Goal: Contribute content

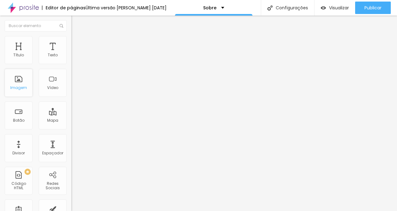
click at [18, 86] on div "Imagem" at bounding box center [18, 87] width 17 height 4
click at [71, 53] on span "Trocar imagem" at bounding box center [88, 50] width 34 height 5
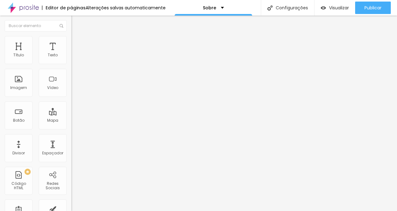
click at [338, 5] on span "Visualizar" at bounding box center [339, 7] width 20 height 5
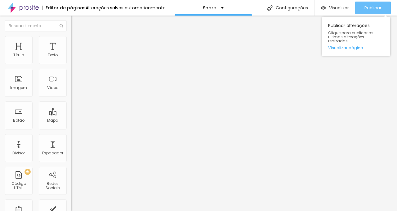
click at [375, 7] on span "Publicar" at bounding box center [373, 7] width 17 height 5
click at [370, 9] on span "Publicar" at bounding box center [373, 7] width 17 height 5
click at [353, 46] on link "Visualizar página" at bounding box center [357, 48] width 56 height 4
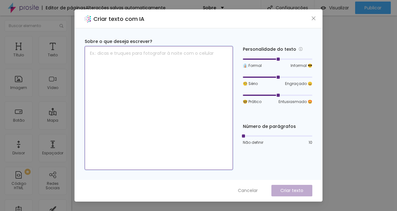
click at [203, 67] on textarea at bounding box center [159, 108] width 148 height 124
paste textarea "Loremips dolors. 9 ametcons adi elit. Seddo eius t incididu Utla etdo m Aliqu e…"
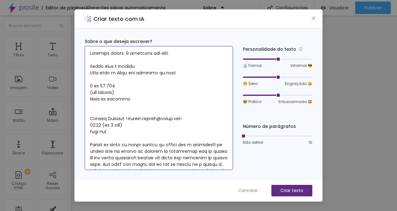
click at [91, 146] on textarea at bounding box center [159, 108] width 148 height 124
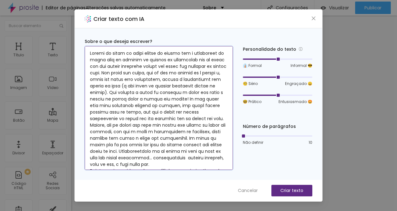
click at [271, 95] on div at bounding box center [260, 94] width 35 height 1
click at [271, 96] on div at bounding box center [278, 95] width 70 height 4
click at [270, 94] on div at bounding box center [260, 94] width 35 height 1
drag, startPoint x: 281, startPoint y: 95, endPoint x: 273, endPoint y: 96, distance: 7.5
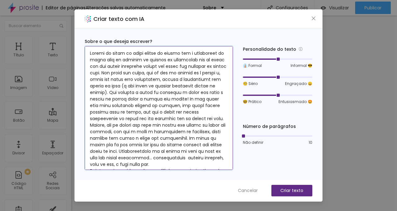
click at [273, 96] on div at bounding box center [278, 95] width 70 height 4
type textarea "Loremi do sitam co adipi elitse do eiusmo tem i utlaboreet do magna aliq en adm…"
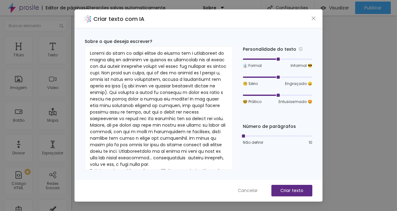
drag, startPoint x: 278, startPoint y: 94, endPoint x: 269, endPoint y: 97, distance: 8.8
click at [269, 97] on div at bounding box center [278, 95] width 70 height 4
click at [255, 136] on div at bounding box center [278, 136] width 70 height 4
click at [275, 135] on div at bounding box center [278, 136] width 70 height 4
click at [282, 137] on div at bounding box center [278, 136] width 70 height 4
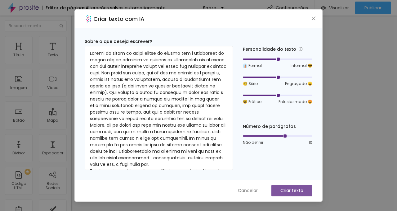
click at [290, 189] on p "Criar texto" at bounding box center [292, 190] width 23 height 7
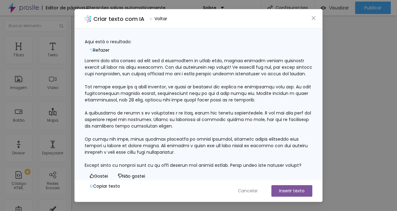
scroll to position [45, 0]
click at [90, 171] on button "Gostei" at bounding box center [99, 176] width 28 height 10
click at [302, 189] on button "Inserir texto" at bounding box center [292, 190] width 41 height 11
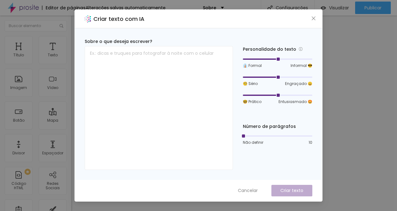
click at [285, 176] on div "Sobre o que deseja escrever? Personalidade do texto 👔 Formal Informal 😎 🧐 Sério…" at bounding box center [199, 103] width 248 height 151
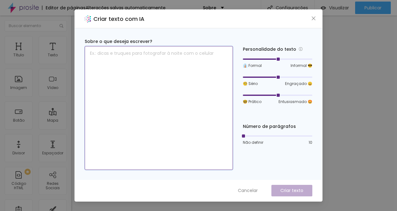
click at [140, 90] on textarea at bounding box center [159, 108] width 148 height 124
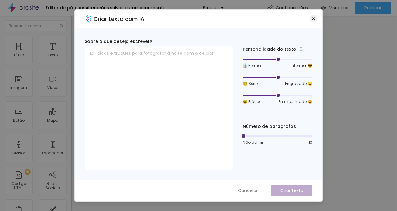
click at [313, 18] on icon "close" at bounding box center [313, 18] width 5 height 5
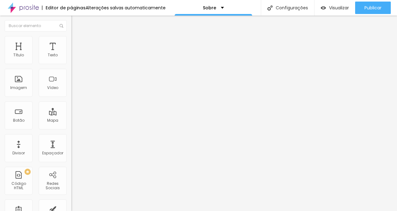
click at [71, 129] on img at bounding box center [73, 131] width 4 height 4
click at [71, 125] on div "Instagram" at bounding box center [106, 127] width 71 height 4
click at [71, 210] on input "https://" at bounding box center [108, 214] width 75 height 6
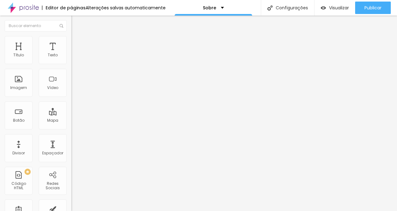
paste input "Loremips dolors. 4 ametcons adi elit. Seddo eius t incididu Utla etdo m Aliqu e…"
type input "https://"
